Goal: Find specific page/section: Find specific page/section

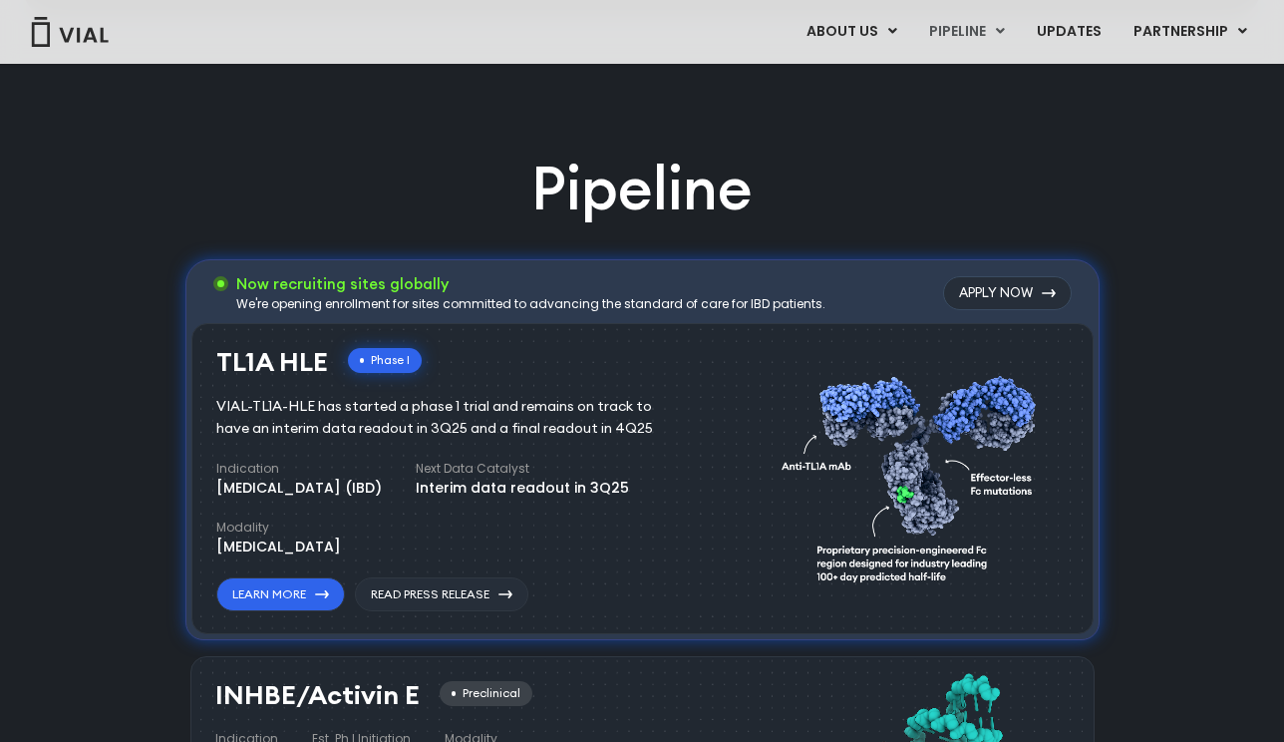
scroll to position [1390, 0]
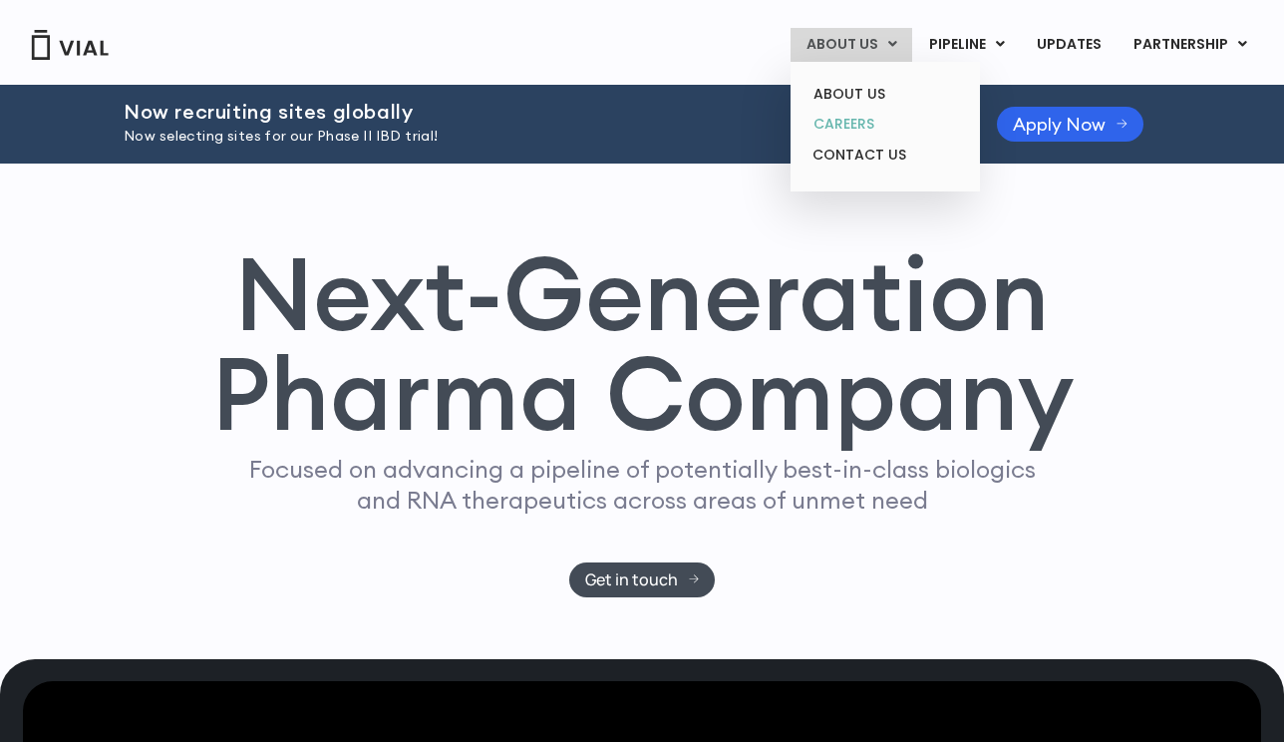
click at [847, 124] on link "CAREERS" at bounding box center [885, 124] width 175 height 31
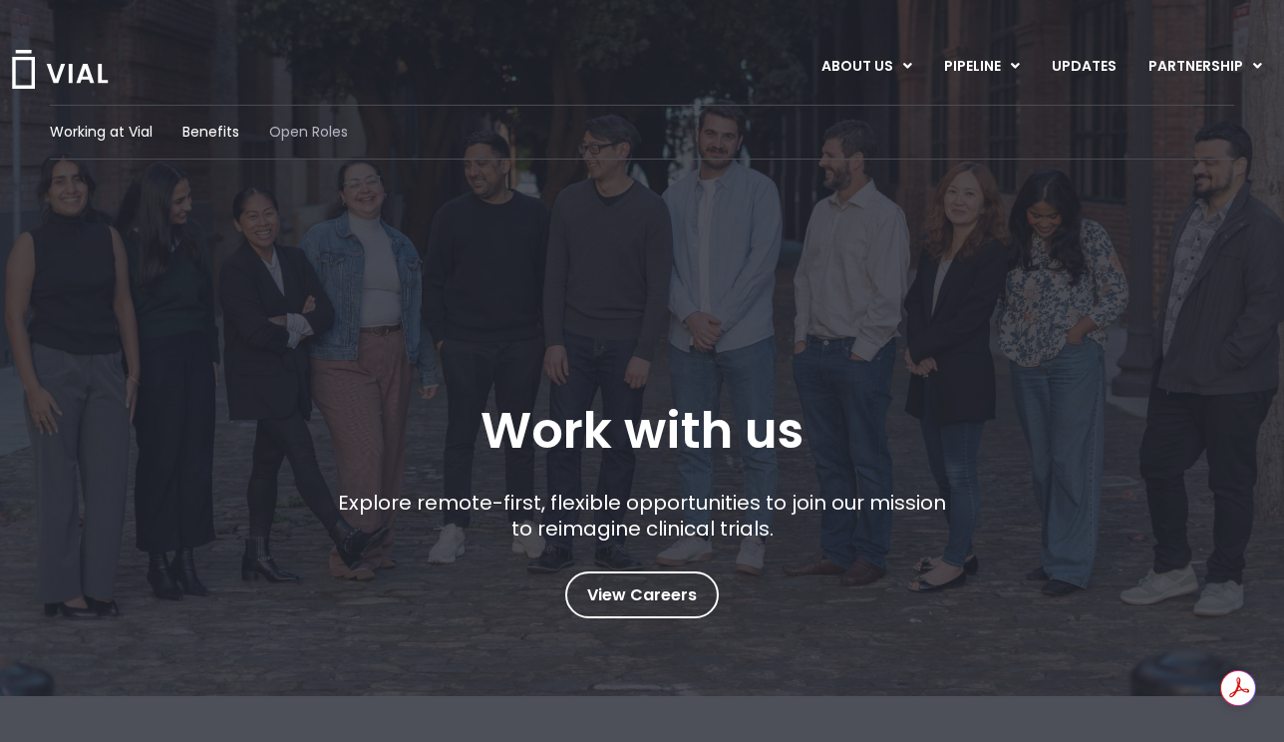
click at [298, 131] on span "Open Roles" at bounding box center [308, 132] width 79 height 21
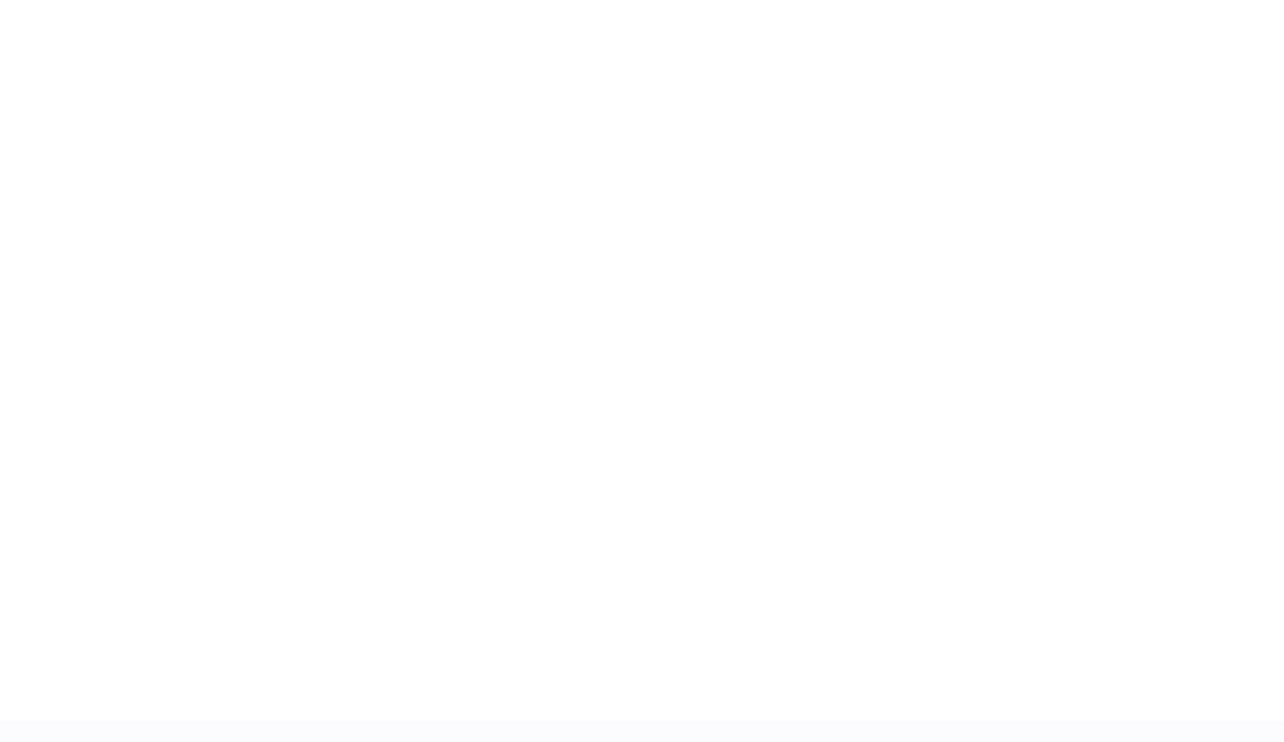
scroll to position [3008, 0]
